Goal: Check status: Check status

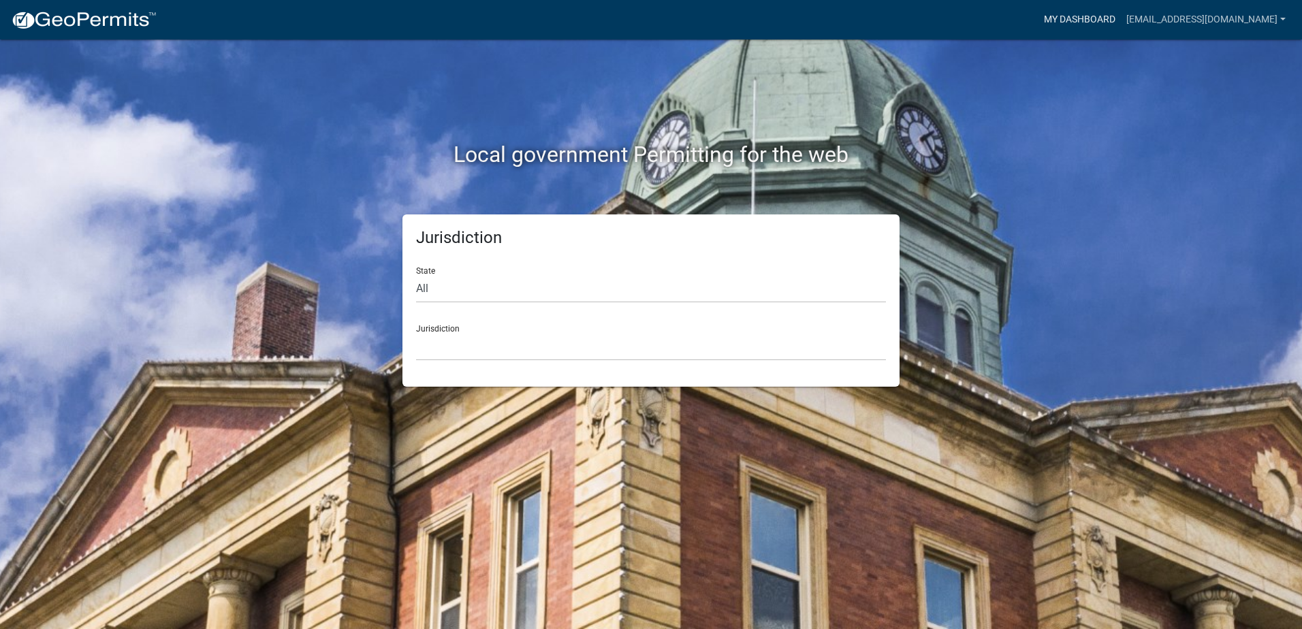
click at [1121, 18] on link "My Dashboard" at bounding box center [1080, 20] width 82 height 26
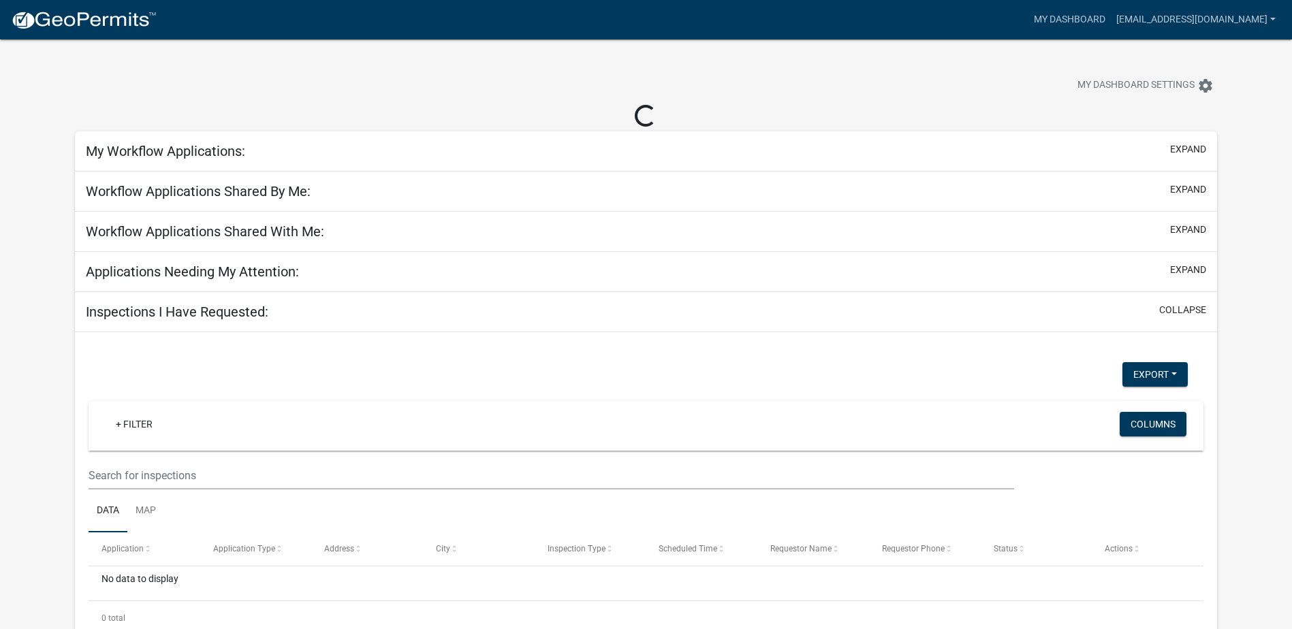
select select "2: 50"
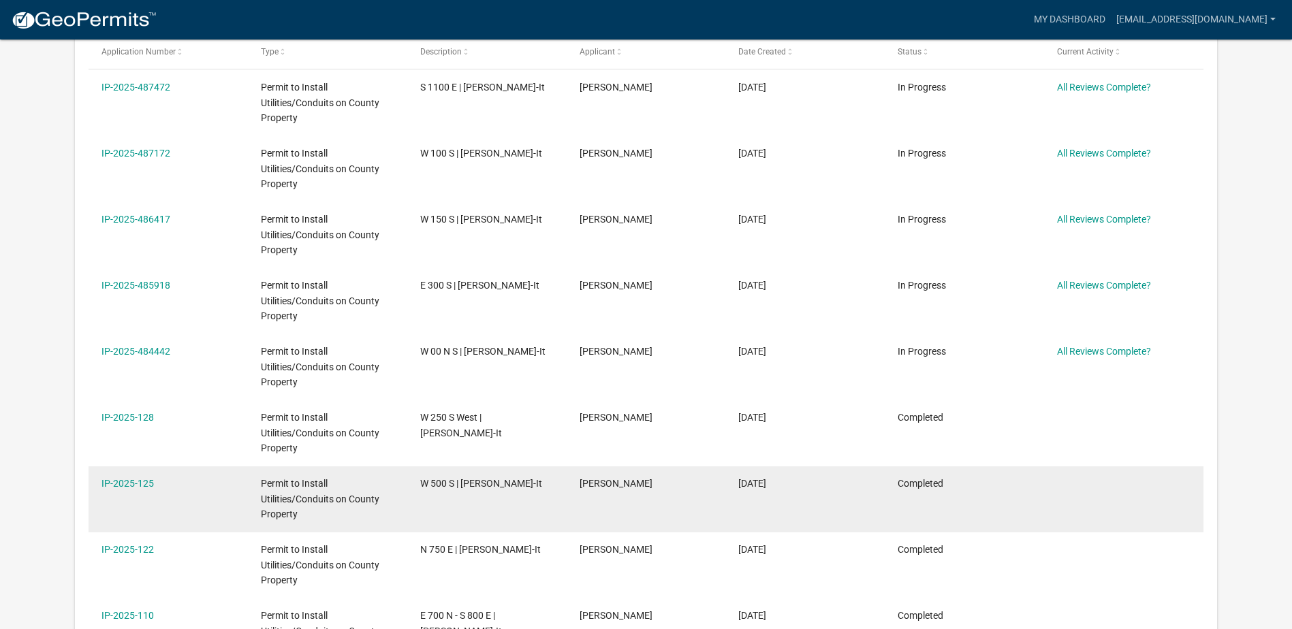
scroll to position [272, 0]
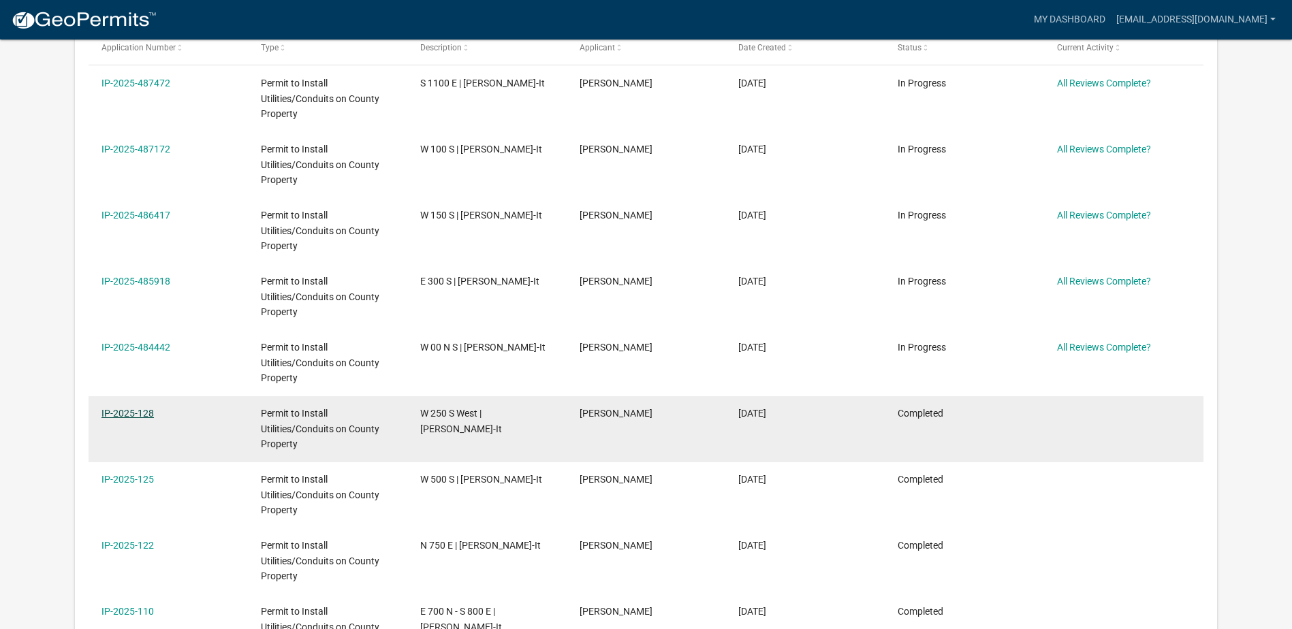
click at [136, 415] on link "IP-2025-128" at bounding box center [127, 413] width 52 height 11
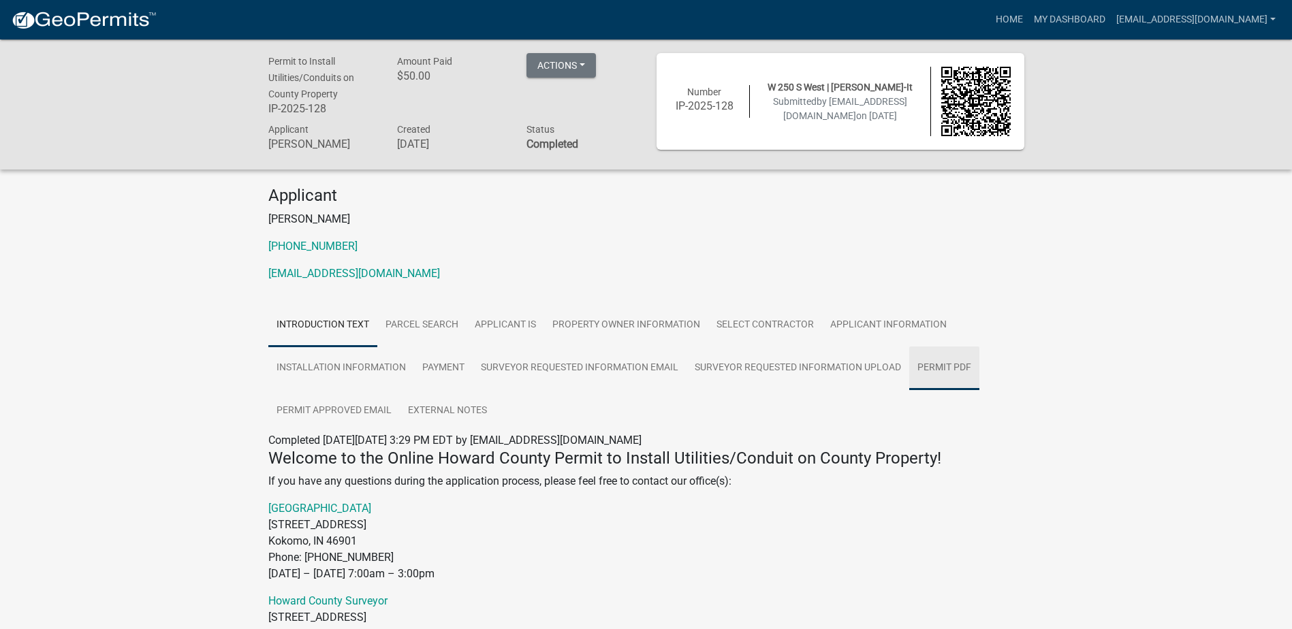
click at [945, 368] on link "Permit PDF" at bounding box center [944, 369] width 70 height 44
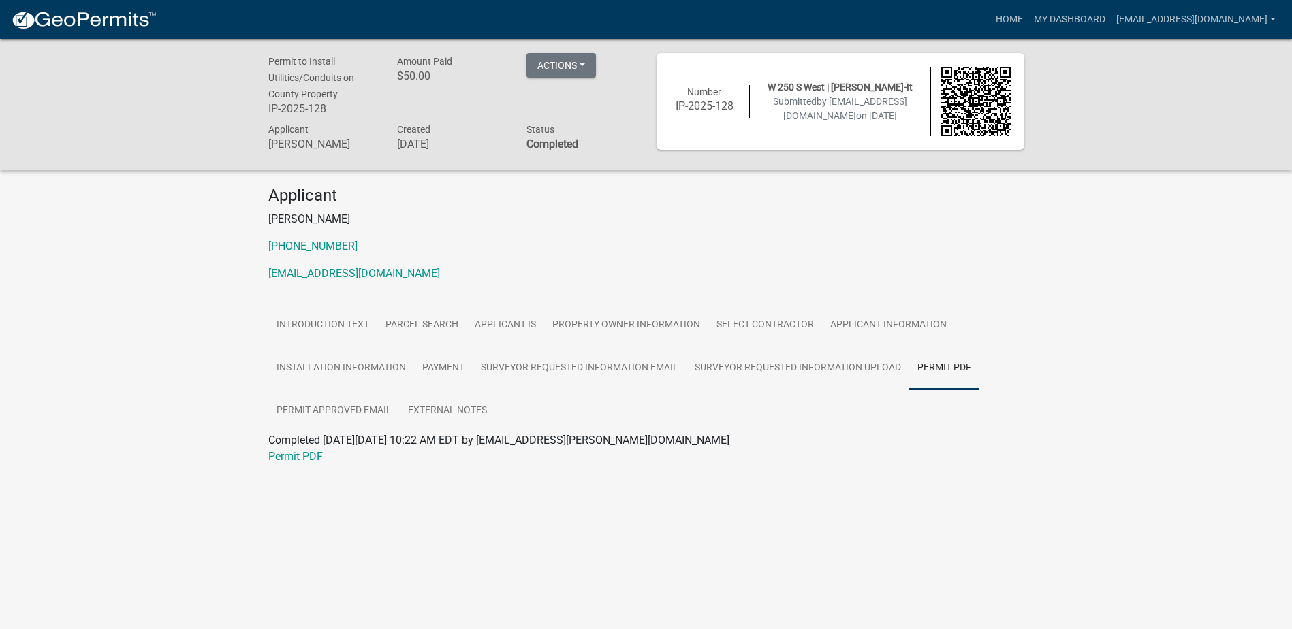
scroll to position [40, 0]
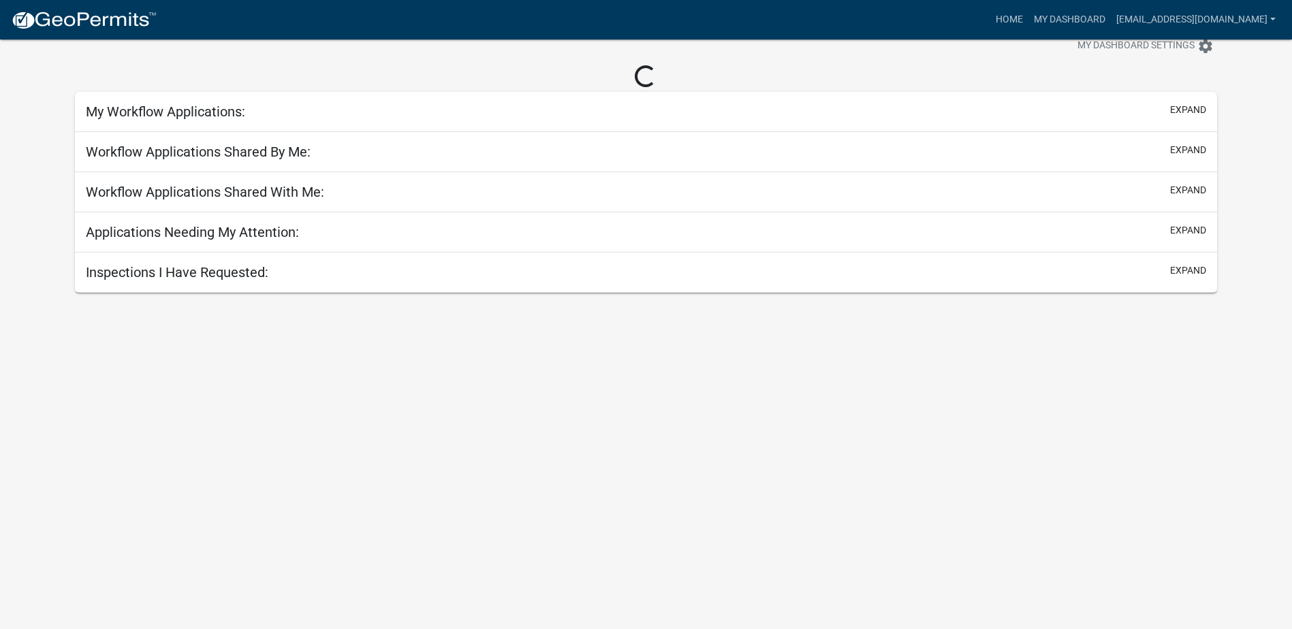
select select "2: 50"
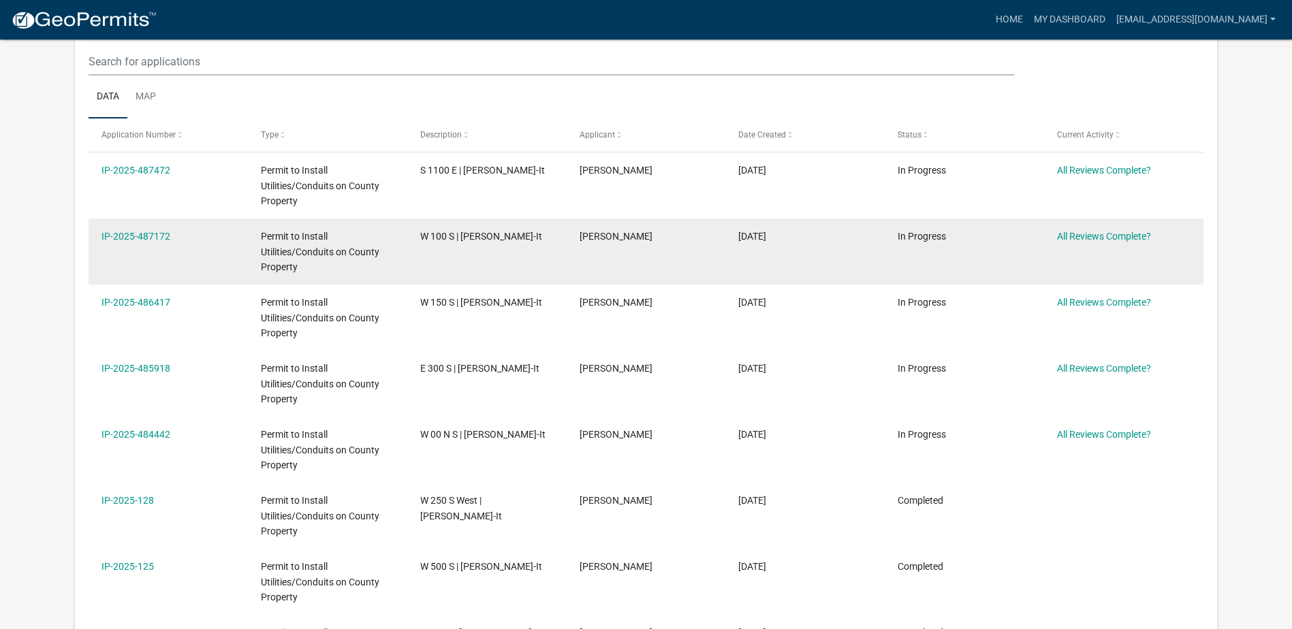
scroll to position [244, 0]
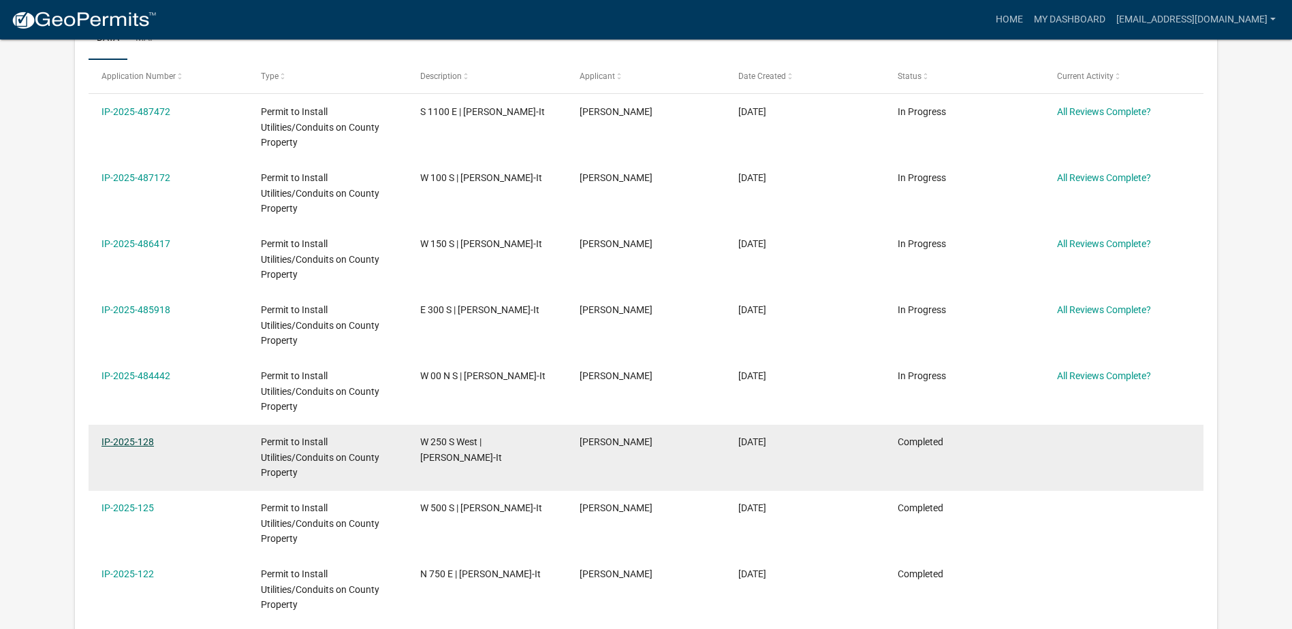
click at [127, 437] on link "IP-2025-128" at bounding box center [127, 442] width 52 height 11
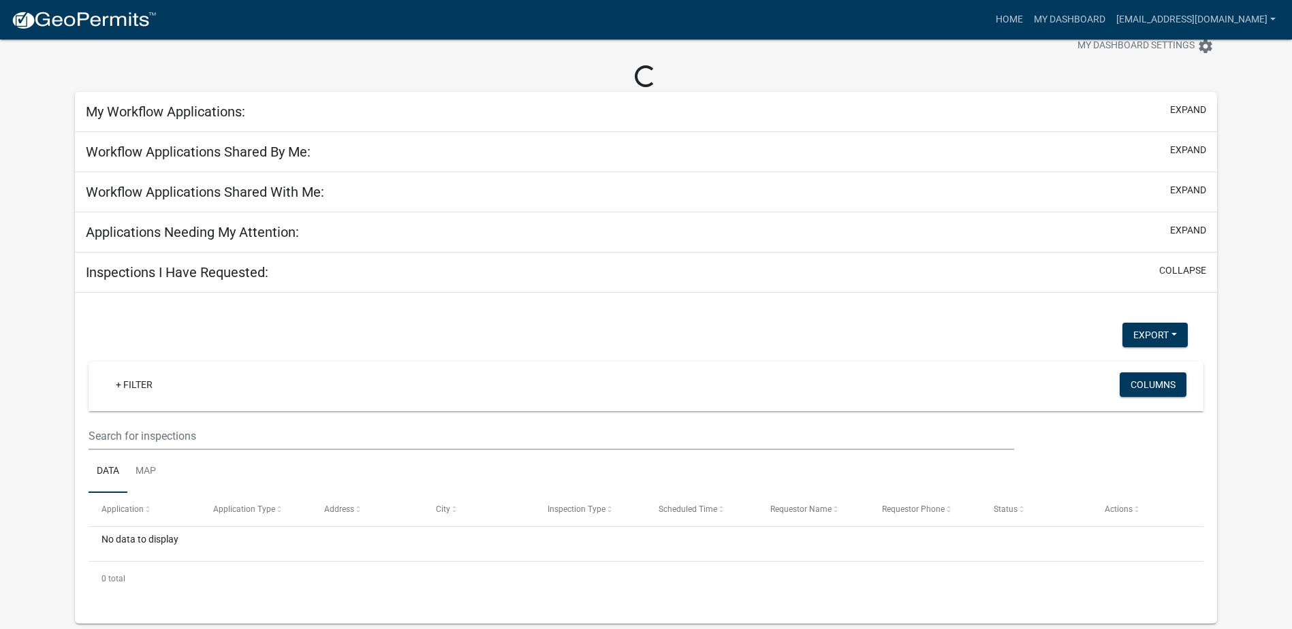
select select "2: 50"
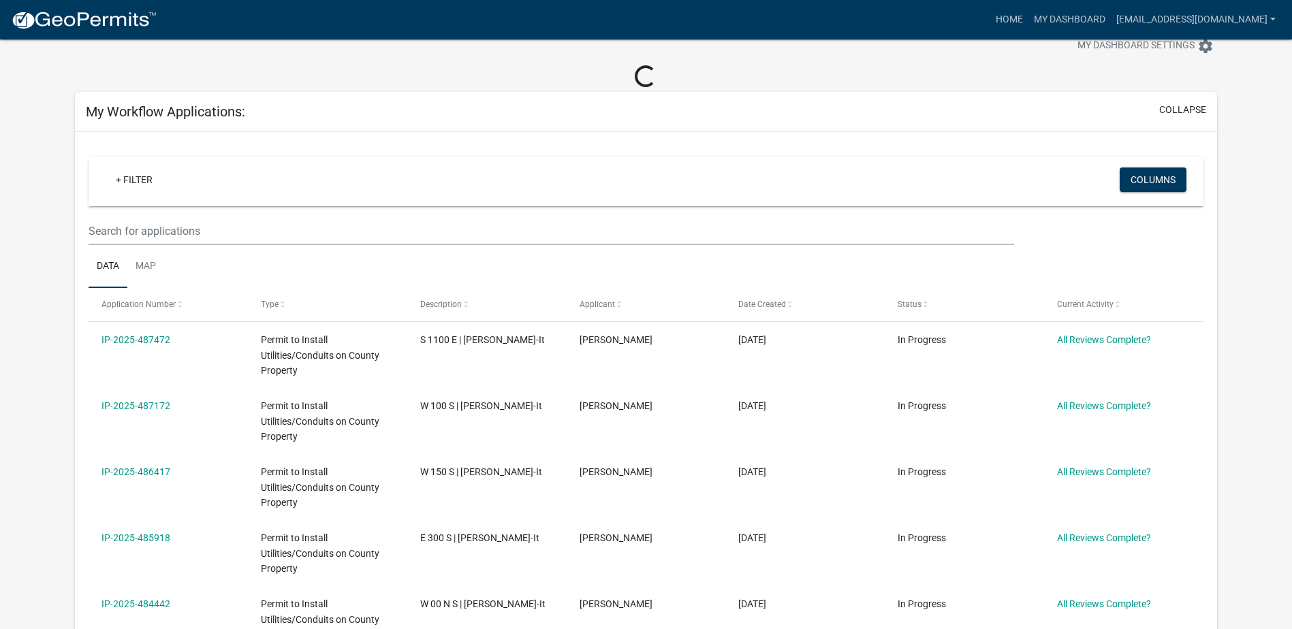
scroll to position [141, 0]
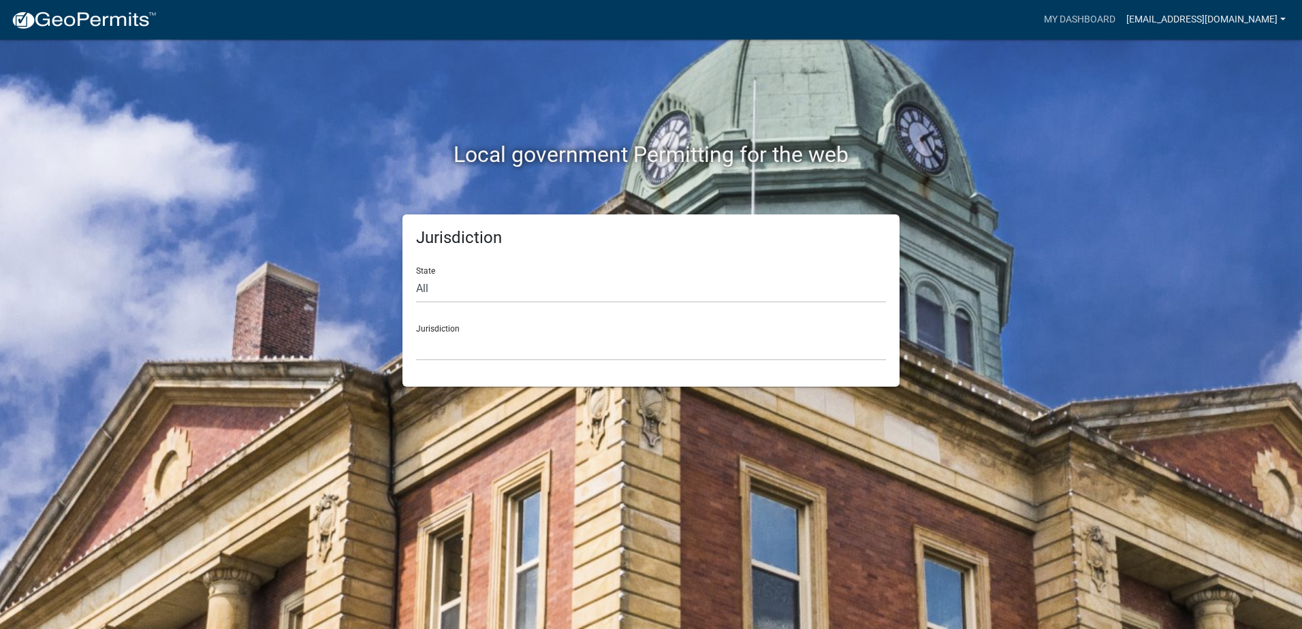
click at [1241, 18] on link "[EMAIL_ADDRESS][DOMAIN_NAME]" at bounding box center [1206, 20] width 170 height 26
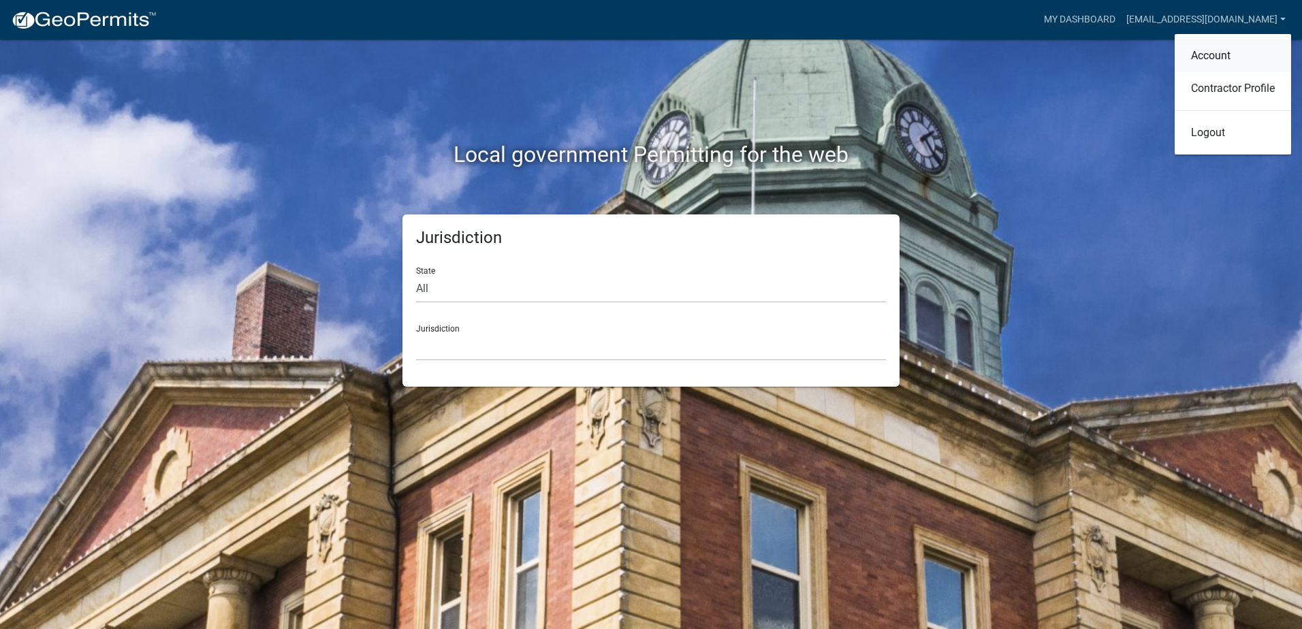
click at [1222, 57] on link "Account" at bounding box center [1233, 56] width 116 height 33
